Goal: Check status: Check status

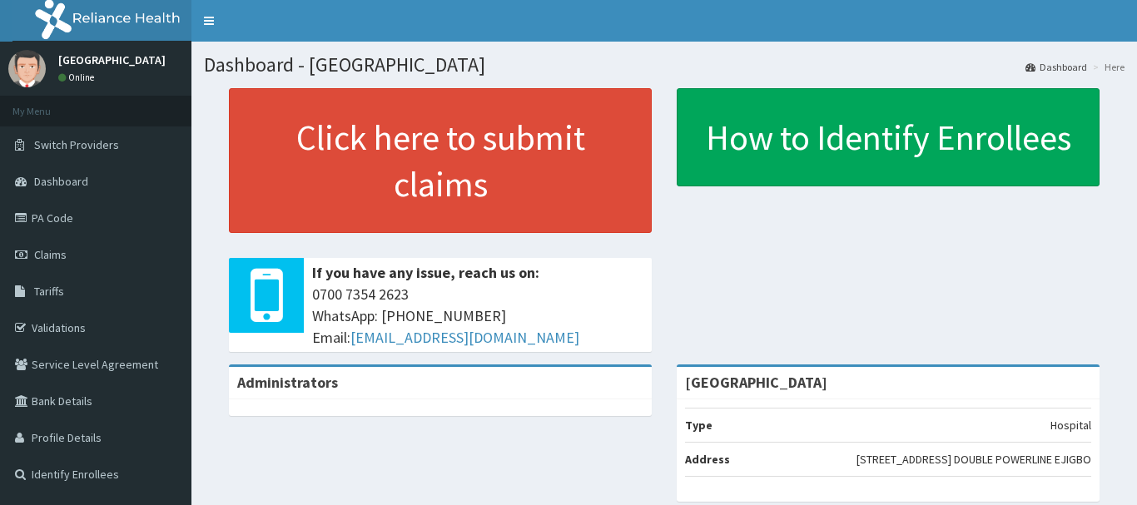
click at [55, 324] on link "Validations" at bounding box center [95, 328] width 191 height 37
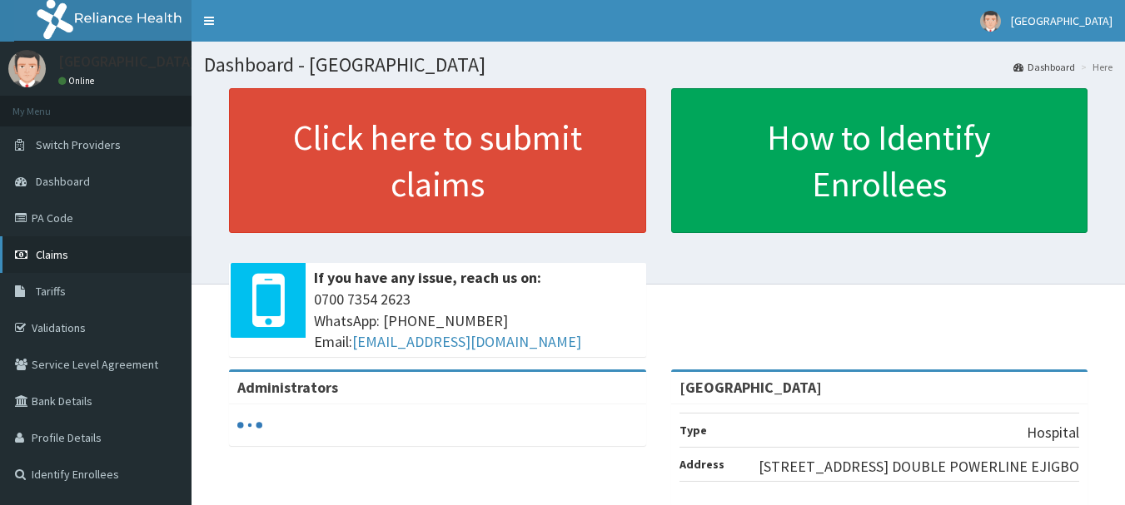
click at [54, 246] on link "Claims" at bounding box center [95, 254] width 191 height 37
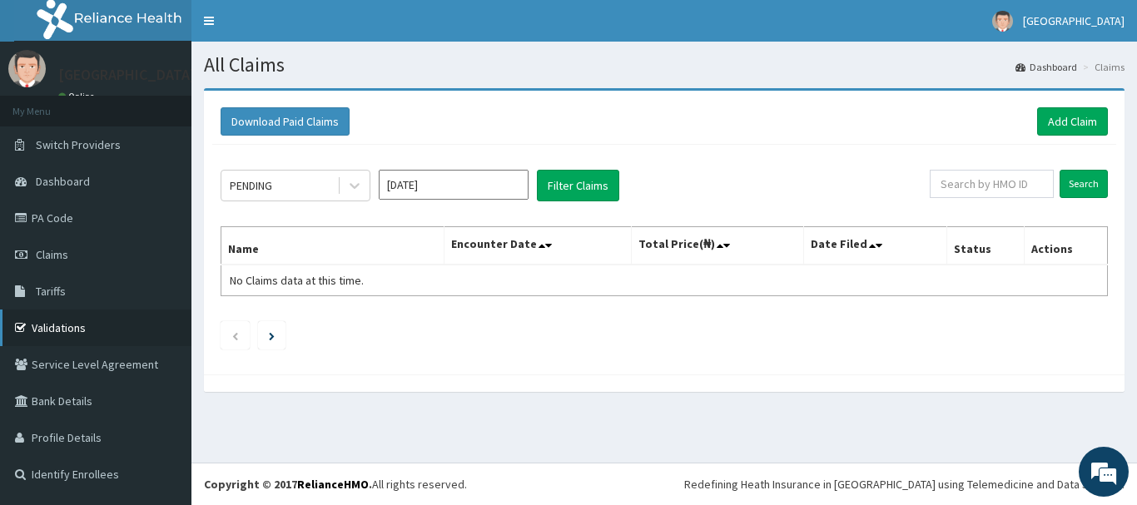
click at [27, 331] on icon at bounding box center [23, 328] width 17 height 12
click at [1017, 187] on input "text" at bounding box center [992, 184] width 124 height 28
type input "CND/10231/A"
click at [1091, 177] on input "Search" at bounding box center [1084, 184] width 48 height 28
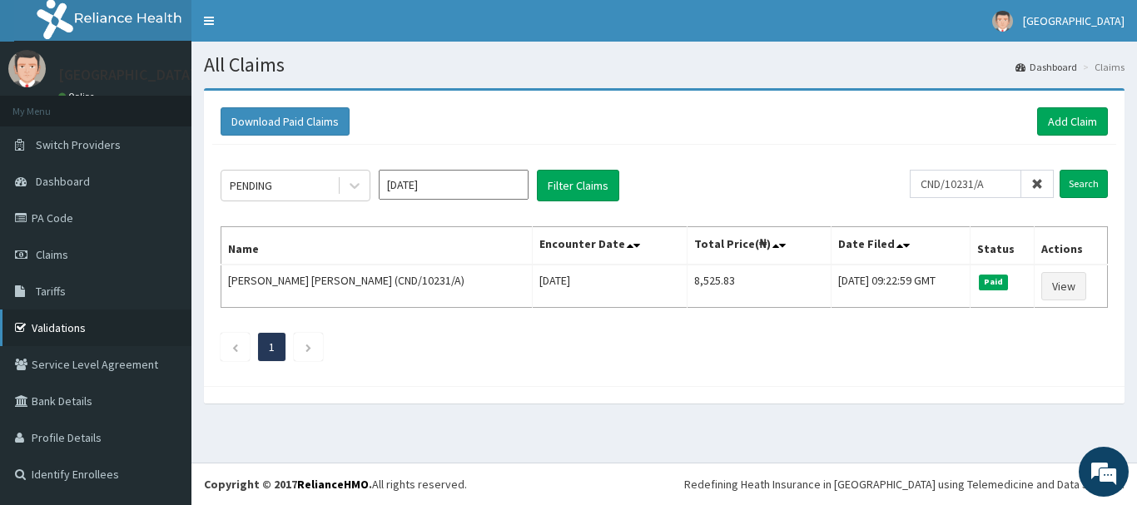
click at [66, 327] on link "Validations" at bounding box center [95, 328] width 191 height 37
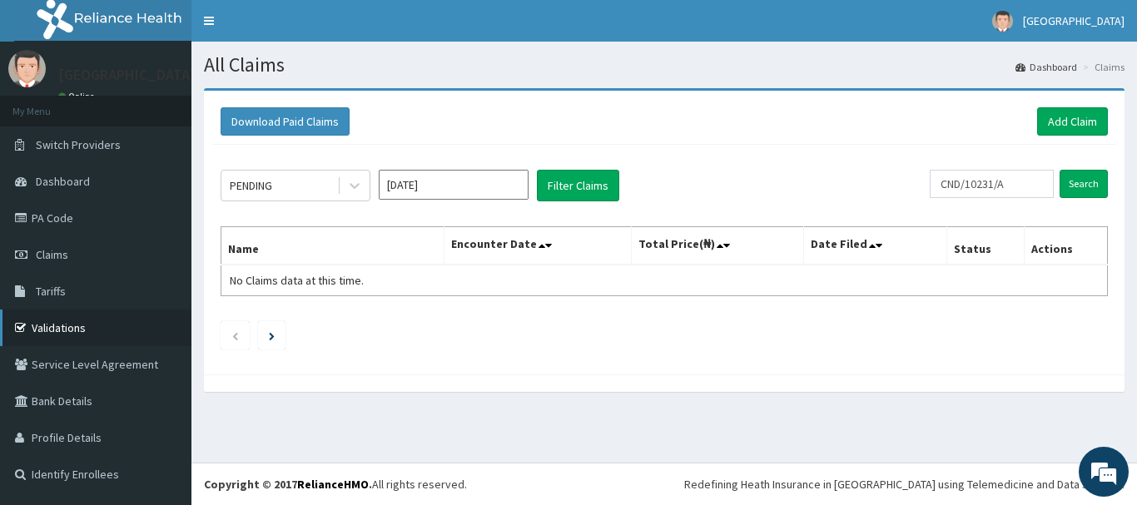
click at [72, 326] on link "Validations" at bounding box center [95, 328] width 191 height 37
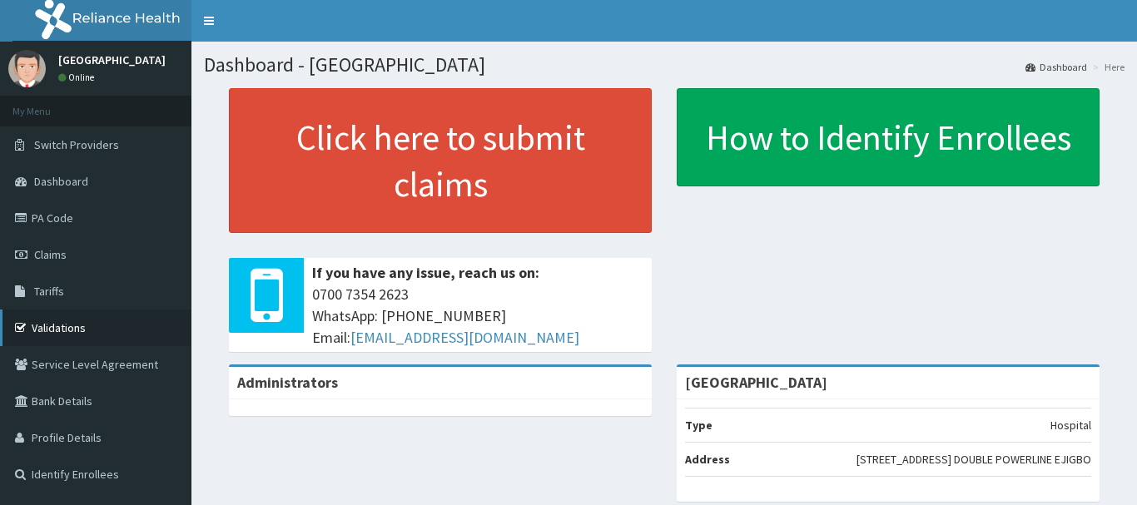
click at [48, 316] on link "Validations" at bounding box center [95, 328] width 191 height 37
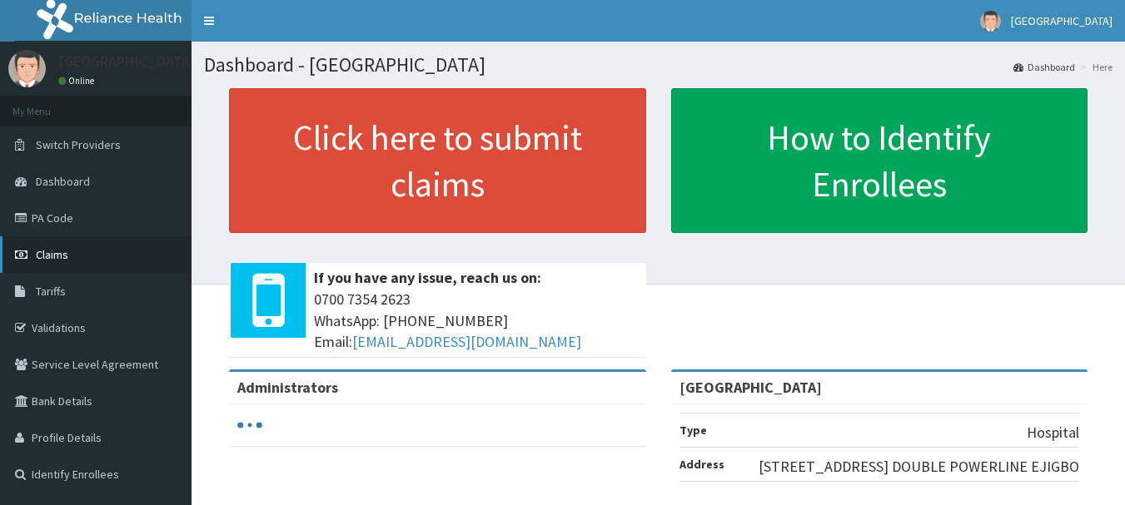
click at [55, 259] on span "Claims" at bounding box center [52, 254] width 32 height 15
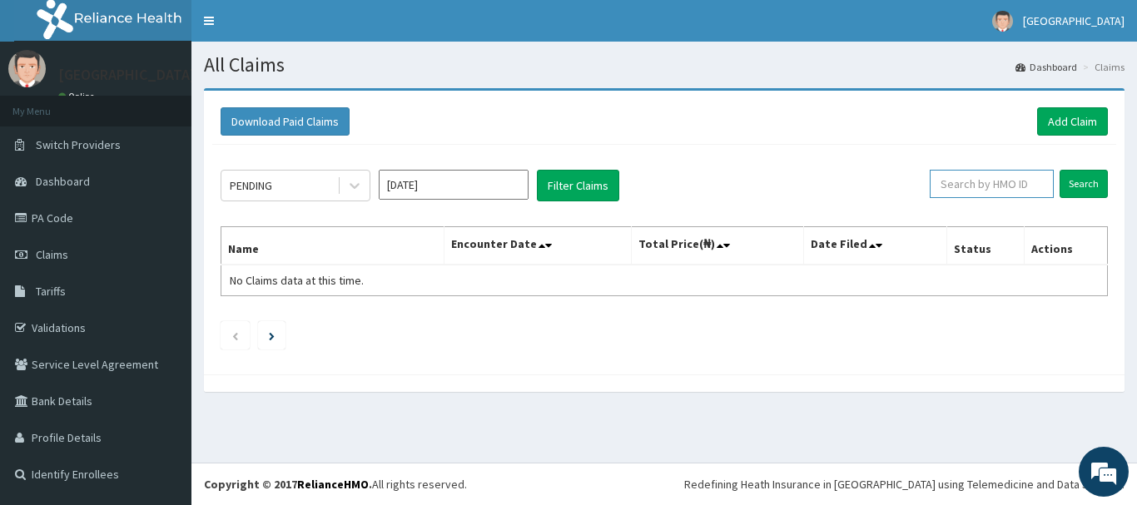
click at [1018, 190] on input "text" at bounding box center [992, 184] width 124 height 28
type input "NDK/10035/B"
click at [1072, 176] on input "Search" at bounding box center [1084, 184] width 48 height 28
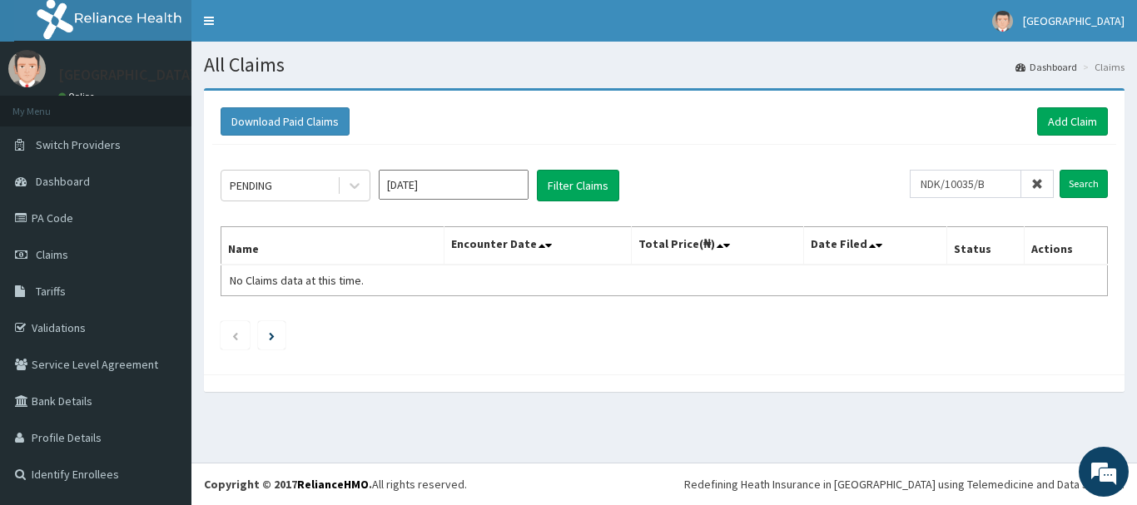
click at [1041, 186] on icon at bounding box center [1037, 184] width 12 height 12
click at [1017, 187] on input "text" at bounding box center [992, 184] width 124 height 28
type input "CND/10231/A"
click at [1102, 176] on input "Search" at bounding box center [1084, 184] width 48 height 28
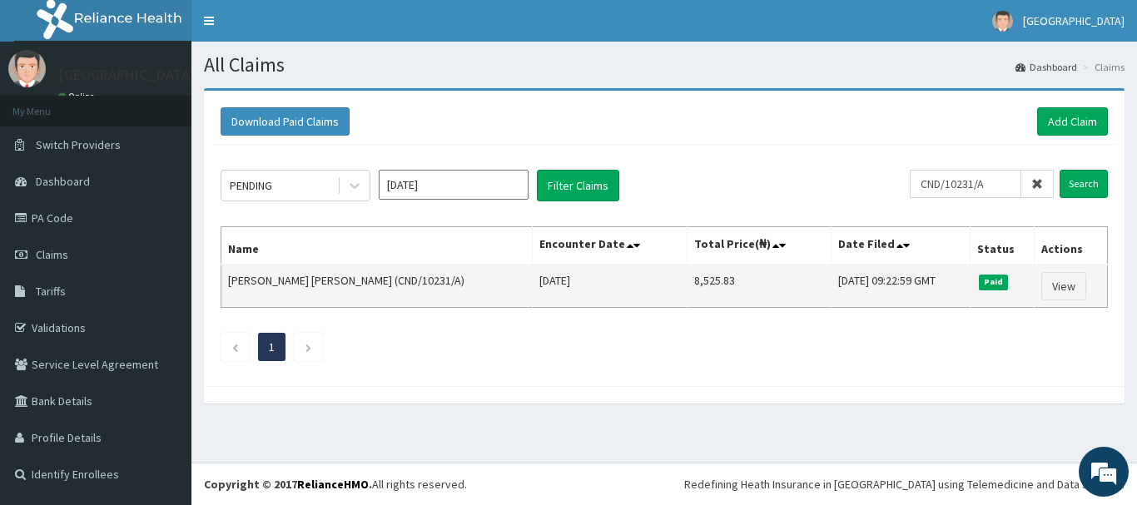
click at [1053, 302] on td "View" at bounding box center [1070, 286] width 73 height 43
click at [1049, 292] on link "View" at bounding box center [1063, 286] width 45 height 28
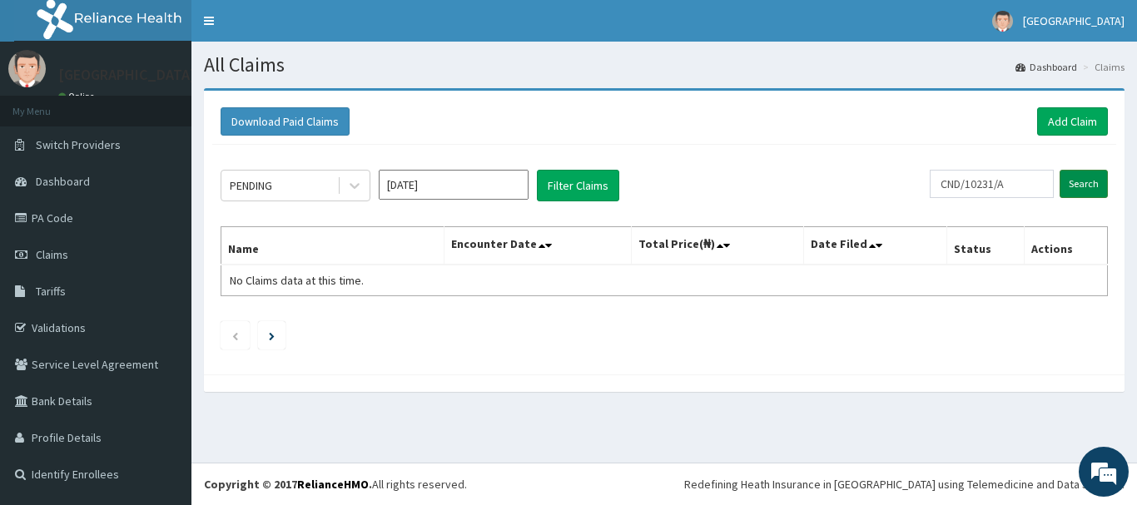
click at [1101, 184] on input "Search" at bounding box center [1084, 184] width 48 height 28
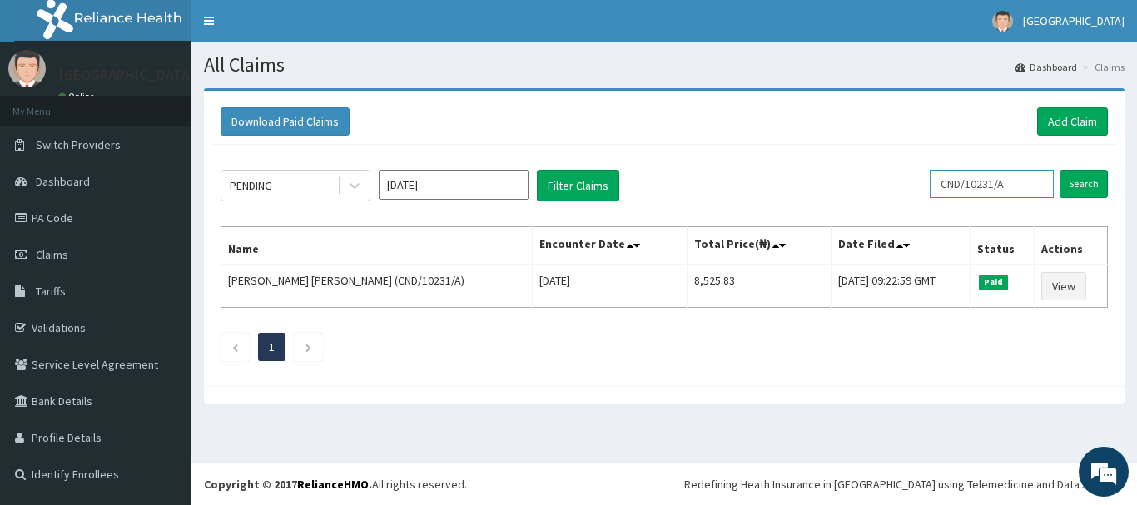
click at [1027, 181] on input "CND/10231/A" at bounding box center [992, 184] width 124 height 28
type input "C"
click at [78, 330] on link "Validations" at bounding box center [95, 328] width 191 height 37
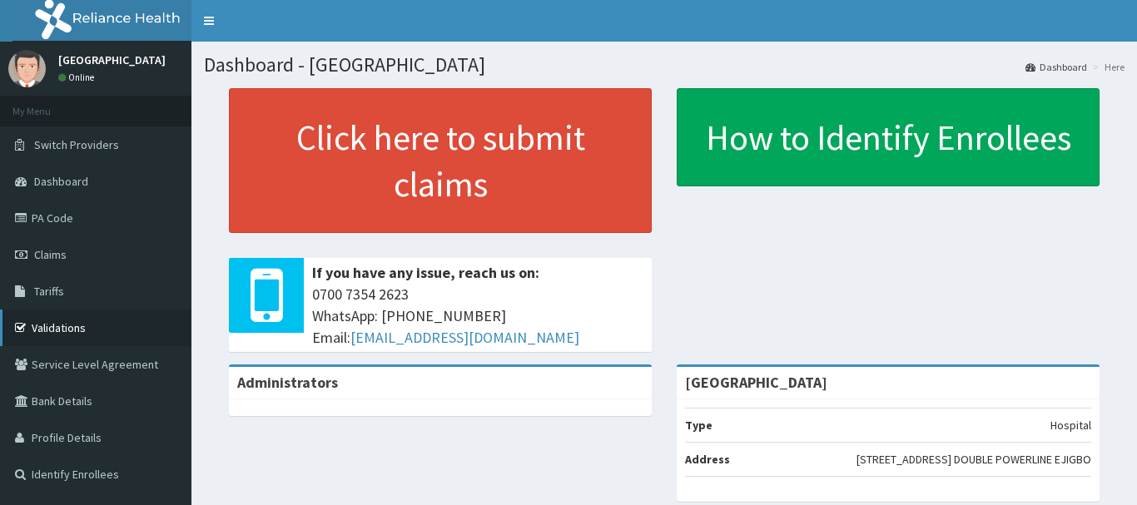
click at [82, 331] on link "Validations" at bounding box center [95, 328] width 191 height 37
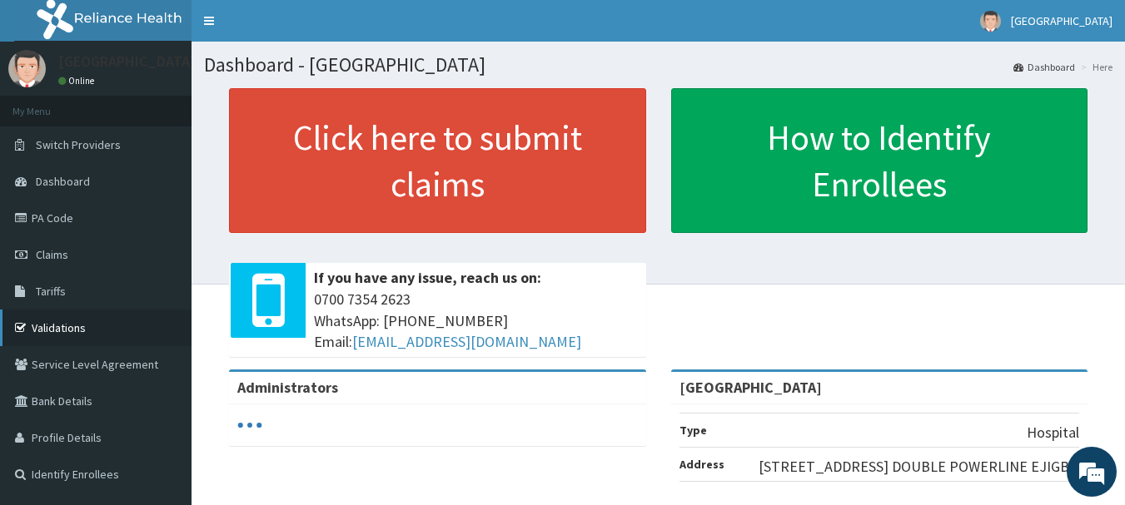
click at [79, 323] on link "Validations" at bounding box center [95, 328] width 191 height 37
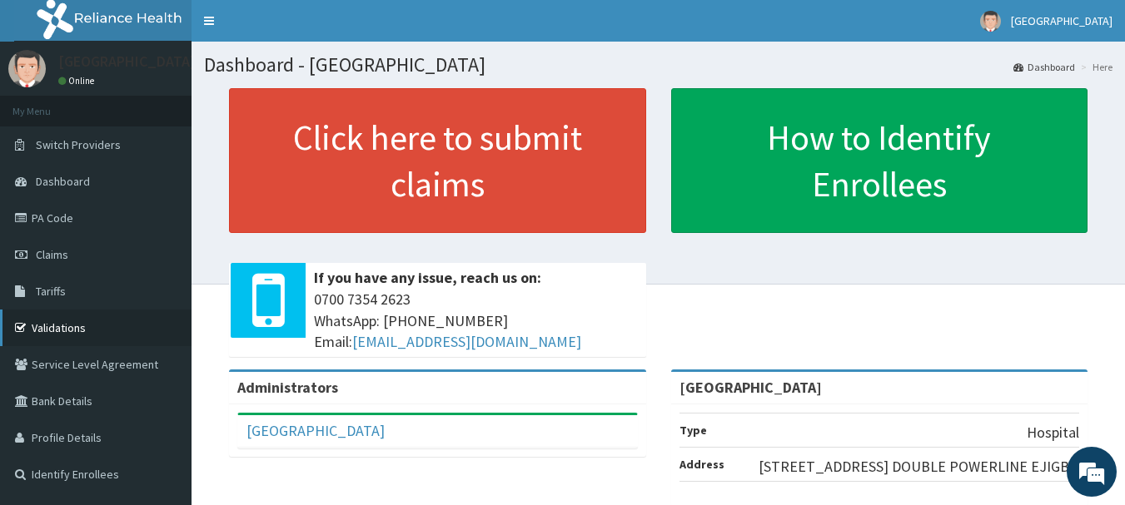
click at [80, 328] on link "Validations" at bounding box center [95, 328] width 191 height 37
click at [63, 315] on link "Validations" at bounding box center [95, 328] width 191 height 37
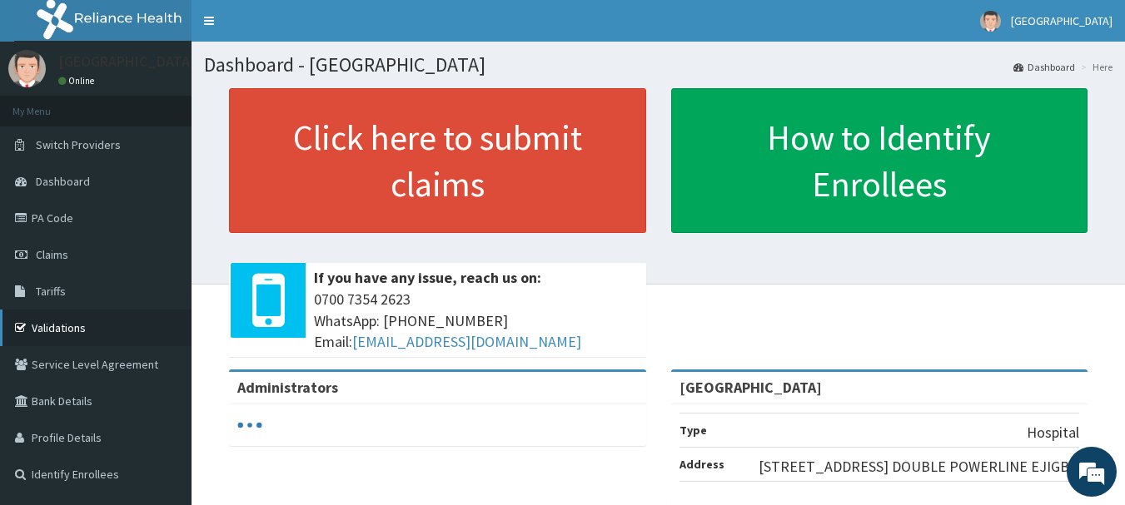
click at [83, 327] on link "Validations" at bounding box center [95, 328] width 191 height 37
click at [54, 338] on link "Validations" at bounding box center [95, 328] width 191 height 37
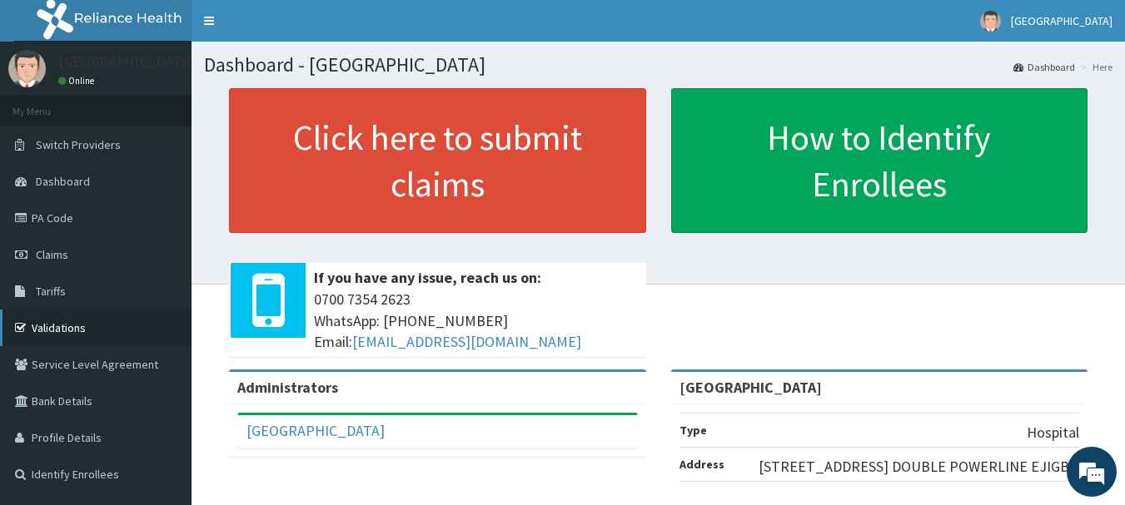
click at [39, 321] on link "Validations" at bounding box center [95, 328] width 191 height 37
click at [71, 330] on link "Validations" at bounding box center [95, 328] width 191 height 37
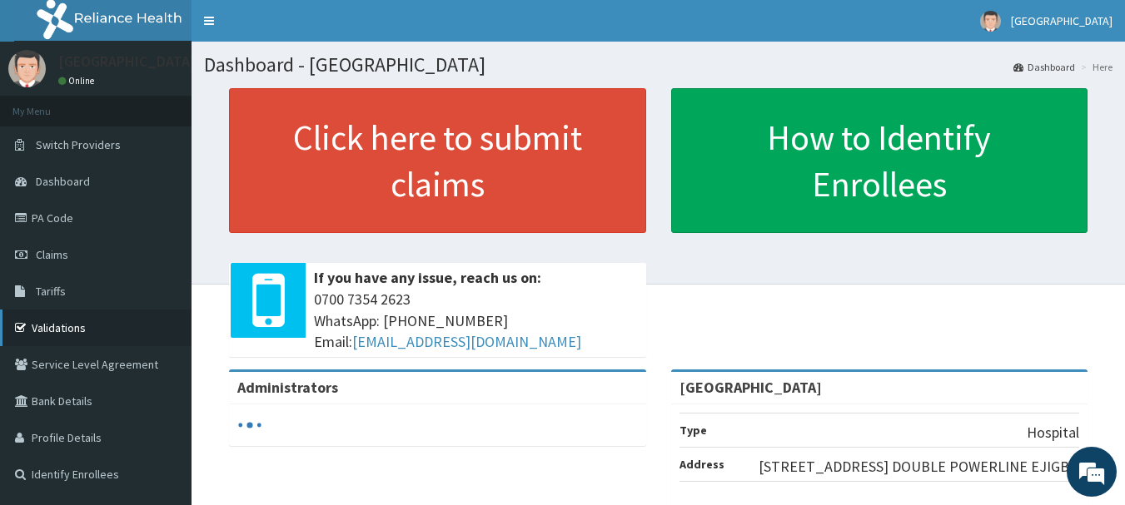
click at [36, 331] on link "Validations" at bounding box center [95, 328] width 191 height 37
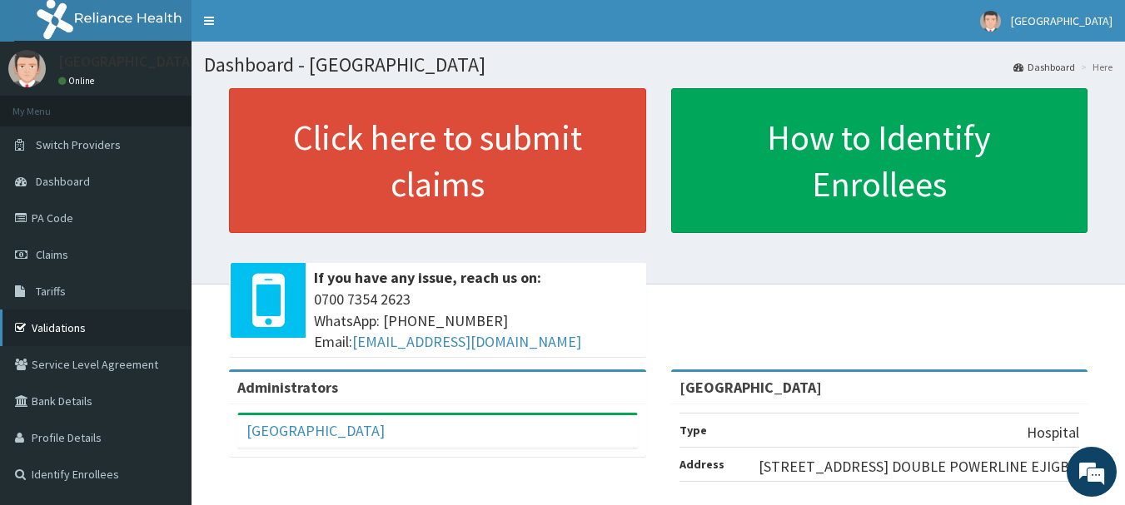
click at [57, 322] on link "Validations" at bounding box center [95, 328] width 191 height 37
click at [85, 336] on link "Validations" at bounding box center [95, 328] width 191 height 37
click at [76, 323] on link "Validations" at bounding box center [95, 328] width 191 height 37
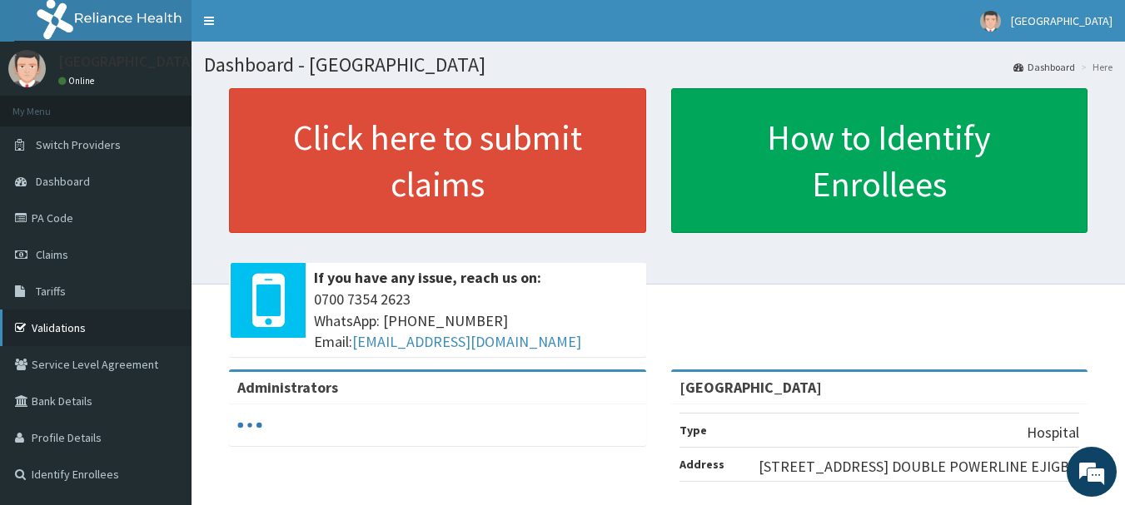
click at [63, 329] on link "Validations" at bounding box center [95, 328] width 191 height 37
click at [59, 331] on link "Validations" at bounding box center [95, 328] width 191 height 37
click at [57, 331] on link "Validations" at bounding box center [95, 328] width 191 height 37
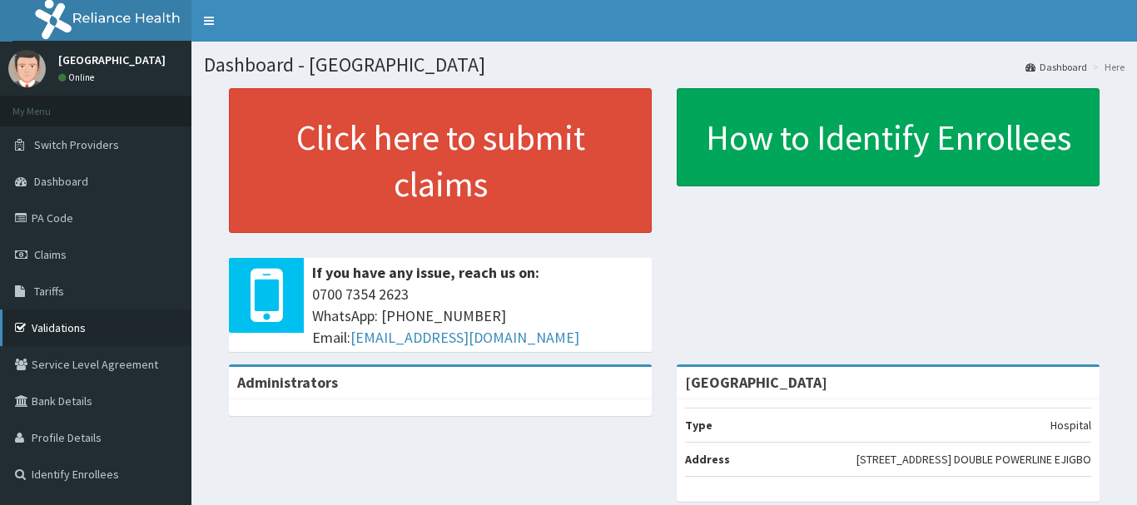
click at [40, 322] on link "Validations" at bounding box center [95, 328] width 191 height 37
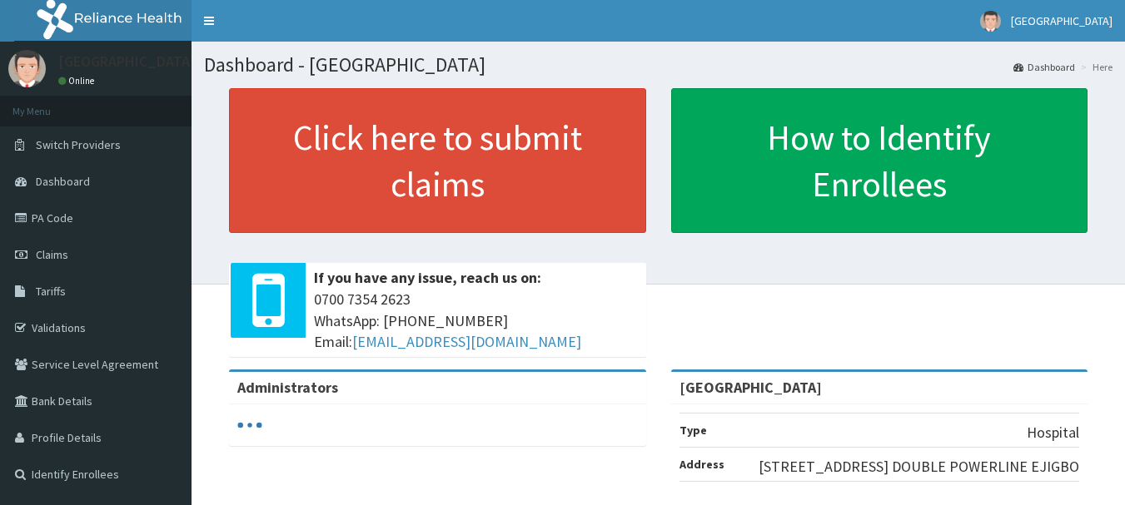
click at [54, 342] on link "Validations" at bounding box center [95, 328] width 191 height 37
click at [59, 332] on link "Validations" at bounding box center [95, 328] width 191 height 37
click at [42, 329] on link "Validations" at bounding box center [95, 328] width 191 height 37
click at [72, 333] on link "Validations" at bounding box center [95, 328] width 191 height 37
